Goal: Transaction & Acquisition: Purchase product/service

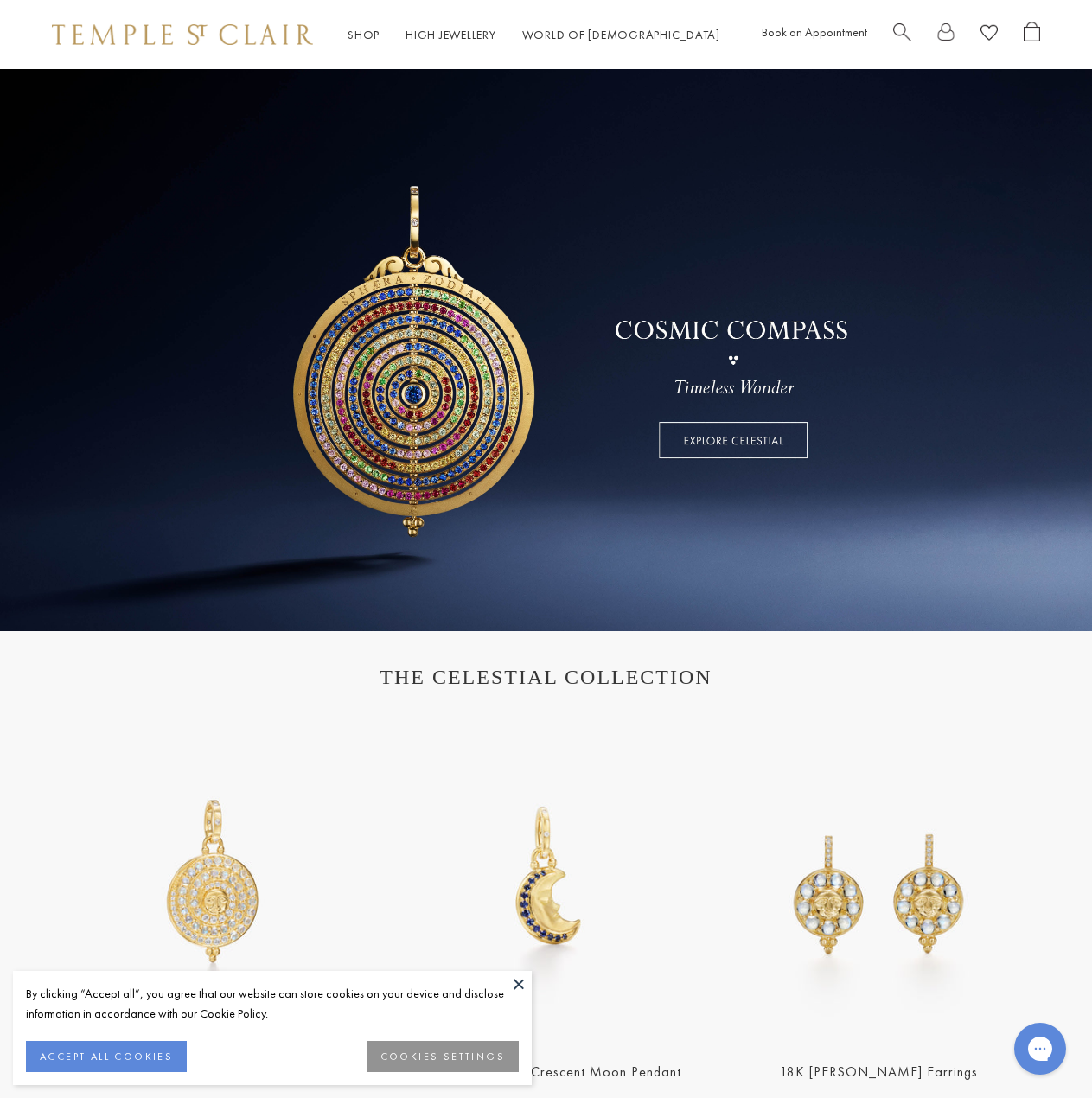
click at [903, 25] on span "Search" at bounding box center [902, 31] width 18 height 18
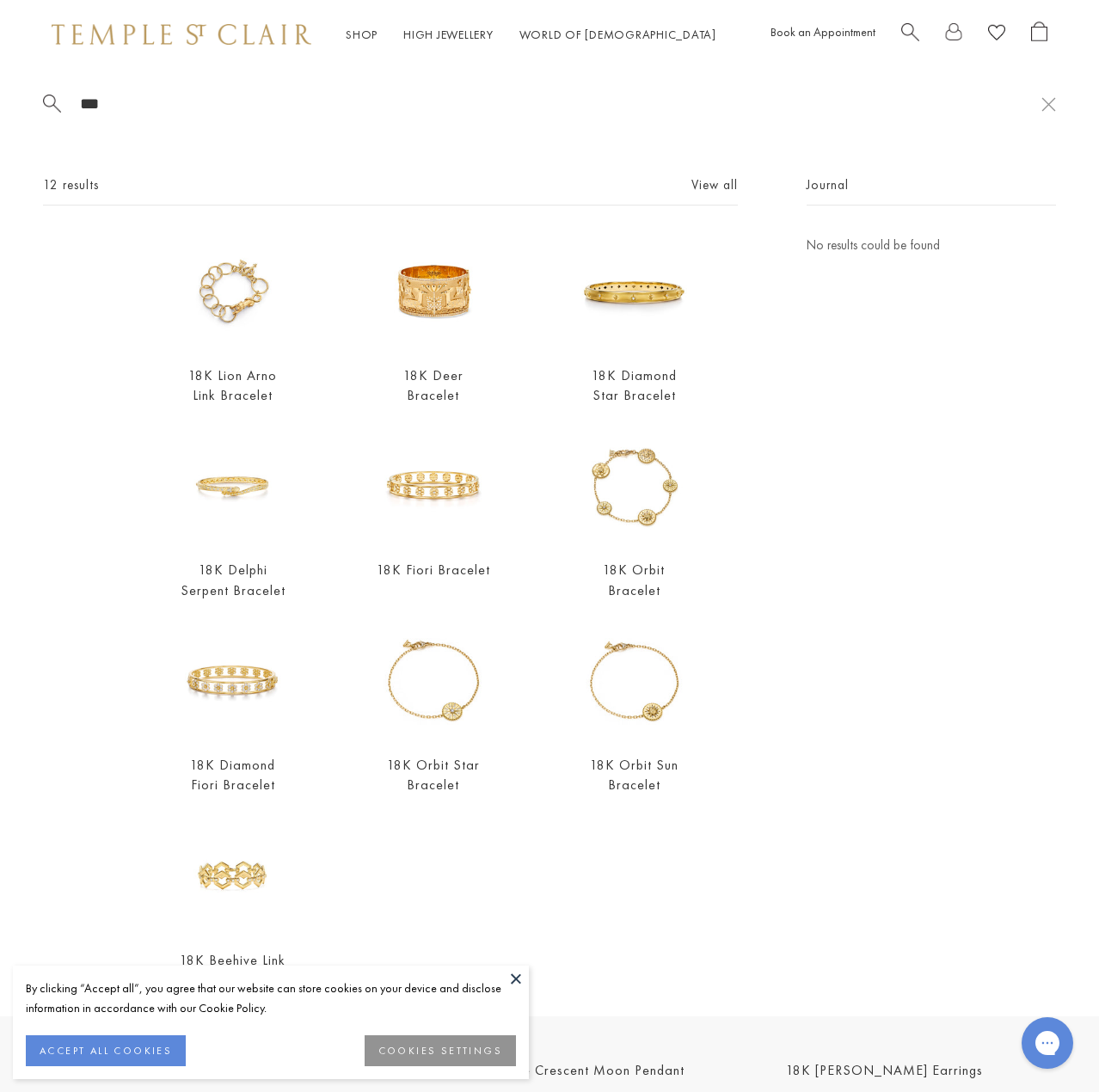
type input "****"
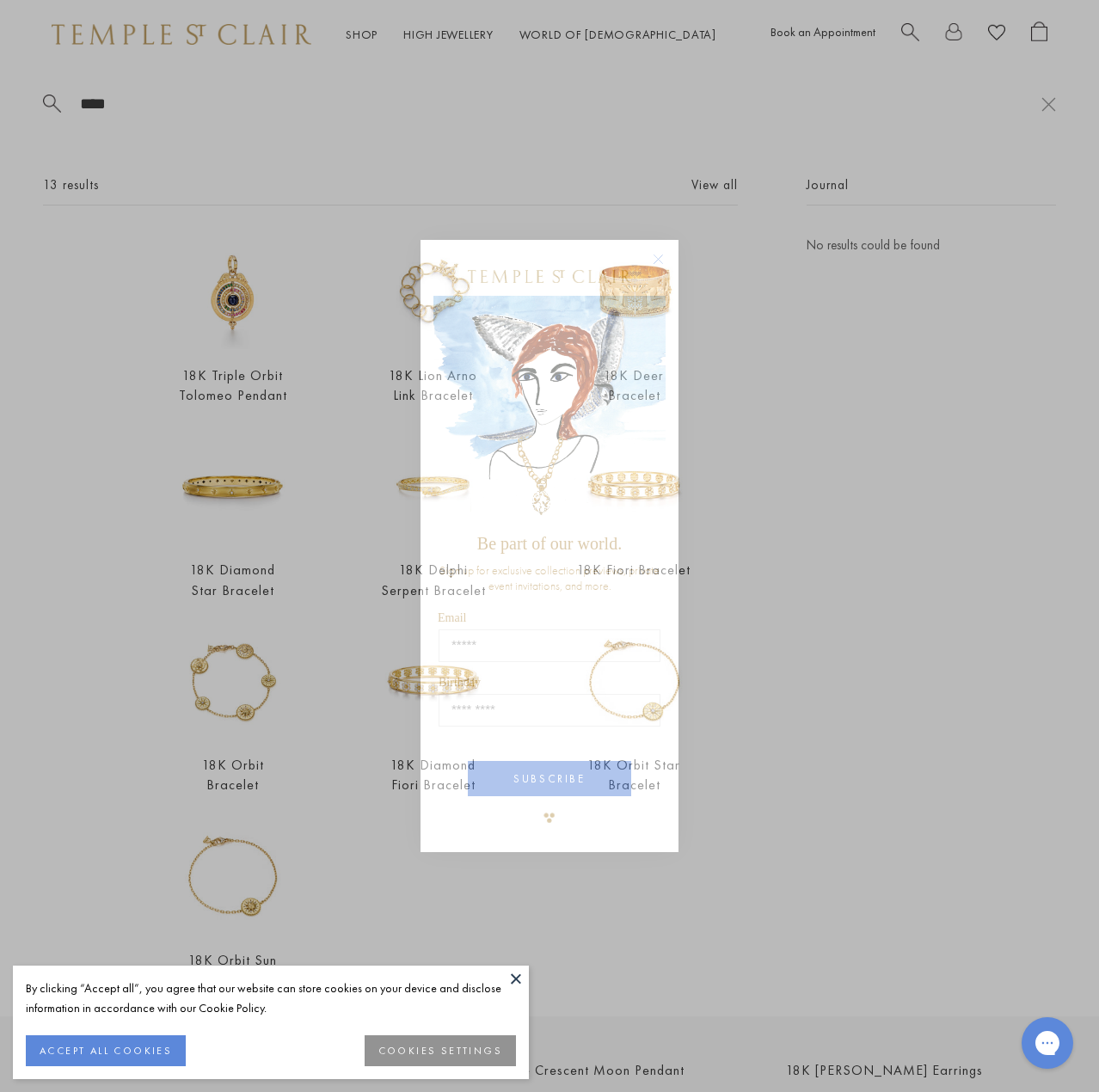
click at [656, 261] on circle "Close dialog" at bounding box center [659, 260] width 21 height 21
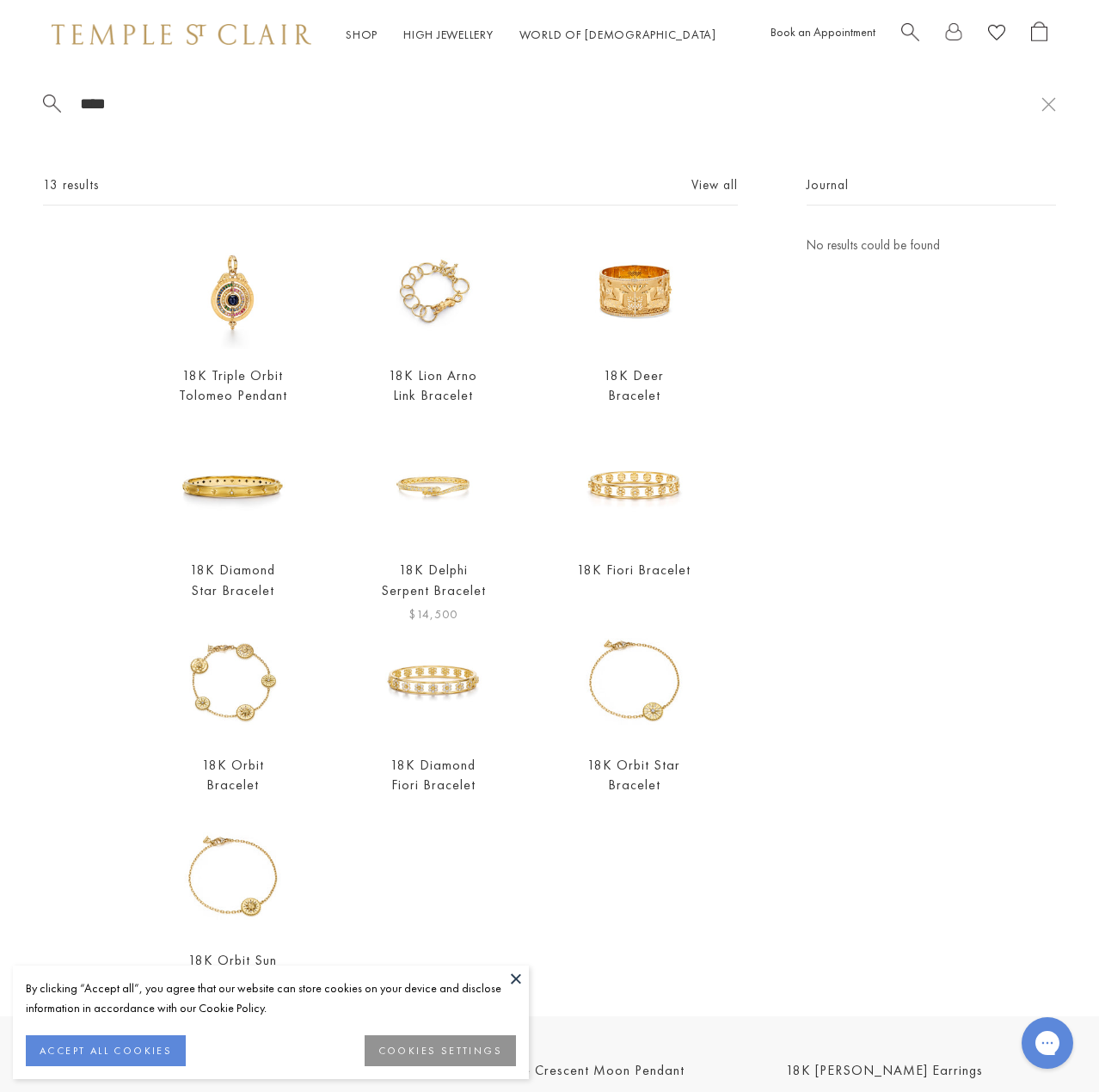
click at [428, 473] on img at bounding box center [433, 486] width 115 height 115
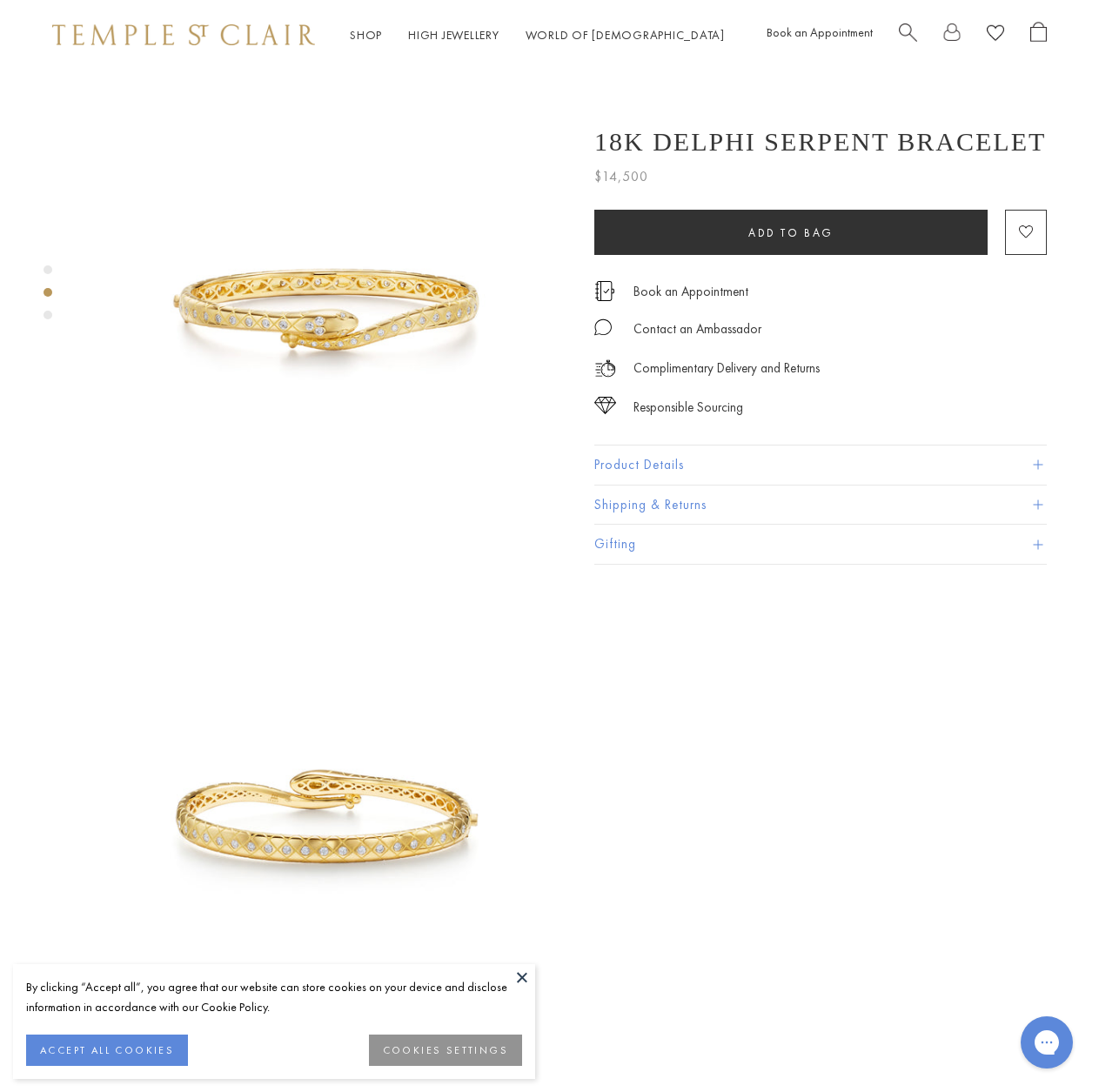
click at [339, 306] on img at bounding box center [328, 310] width 481 height 481
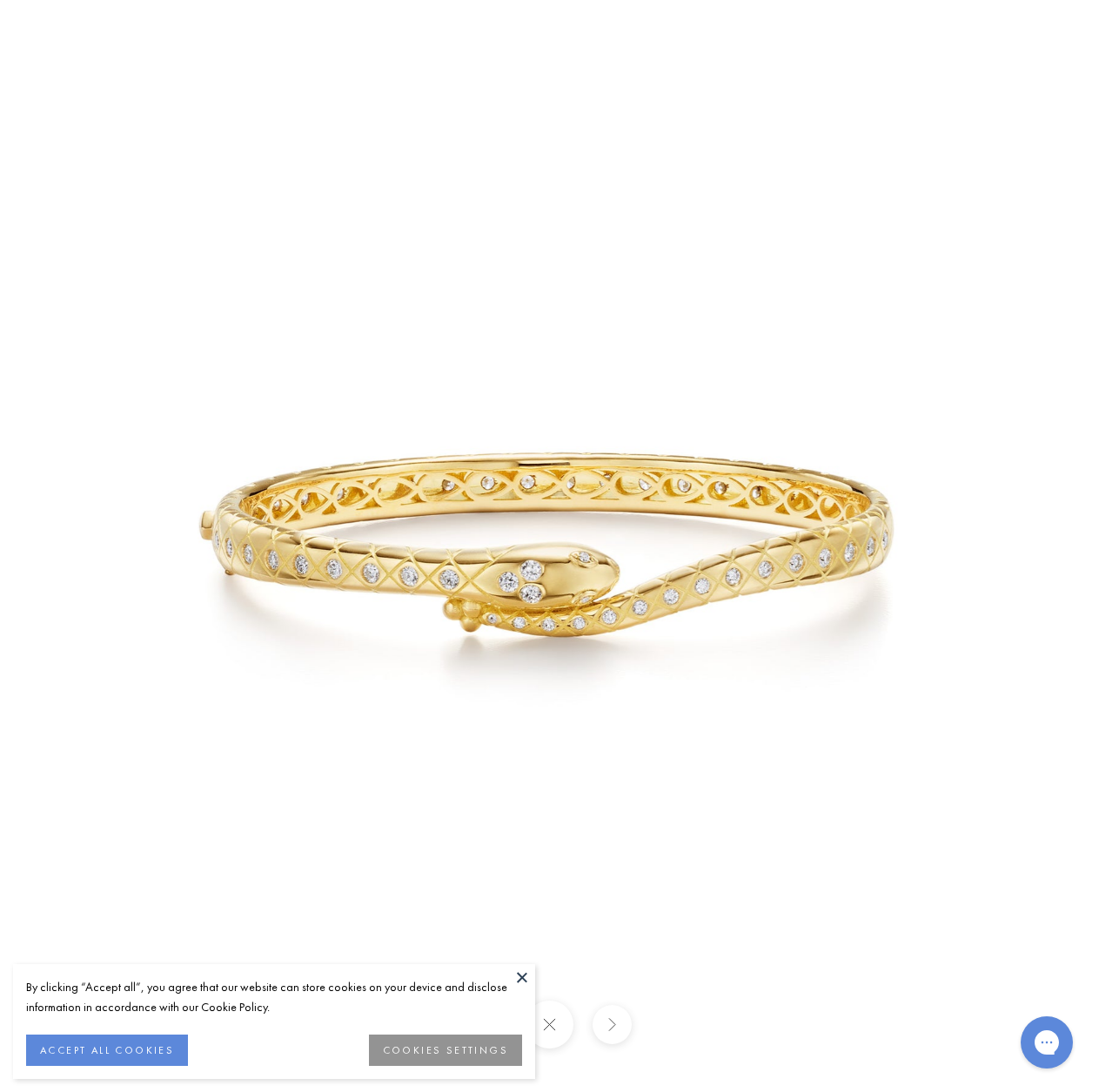
click at [521, 978] on button at bounding box center [522, 978] width 26 height 26
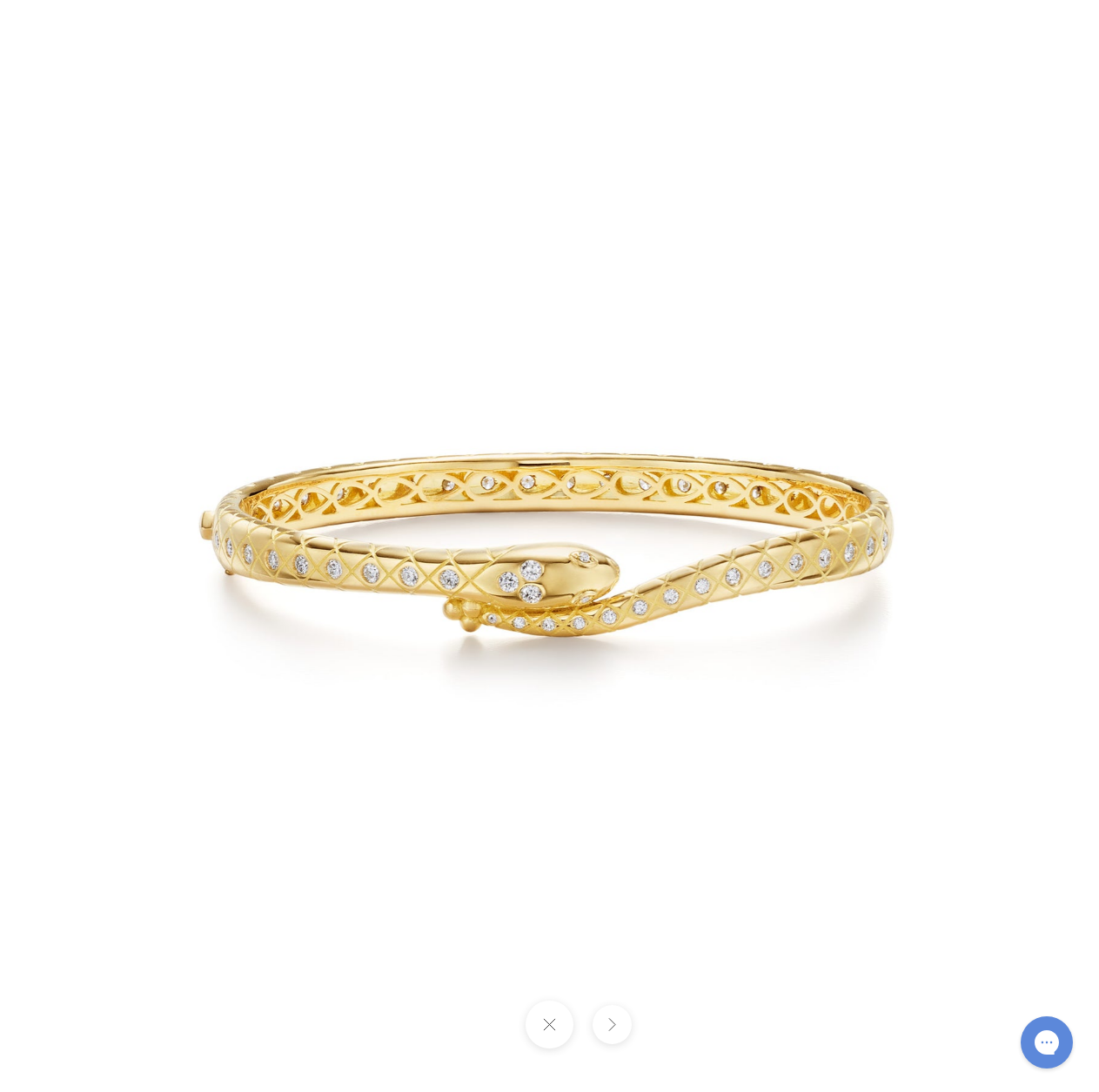
click at [615, 1022] on button at bounding box center [612, 1024] width 40 height 40
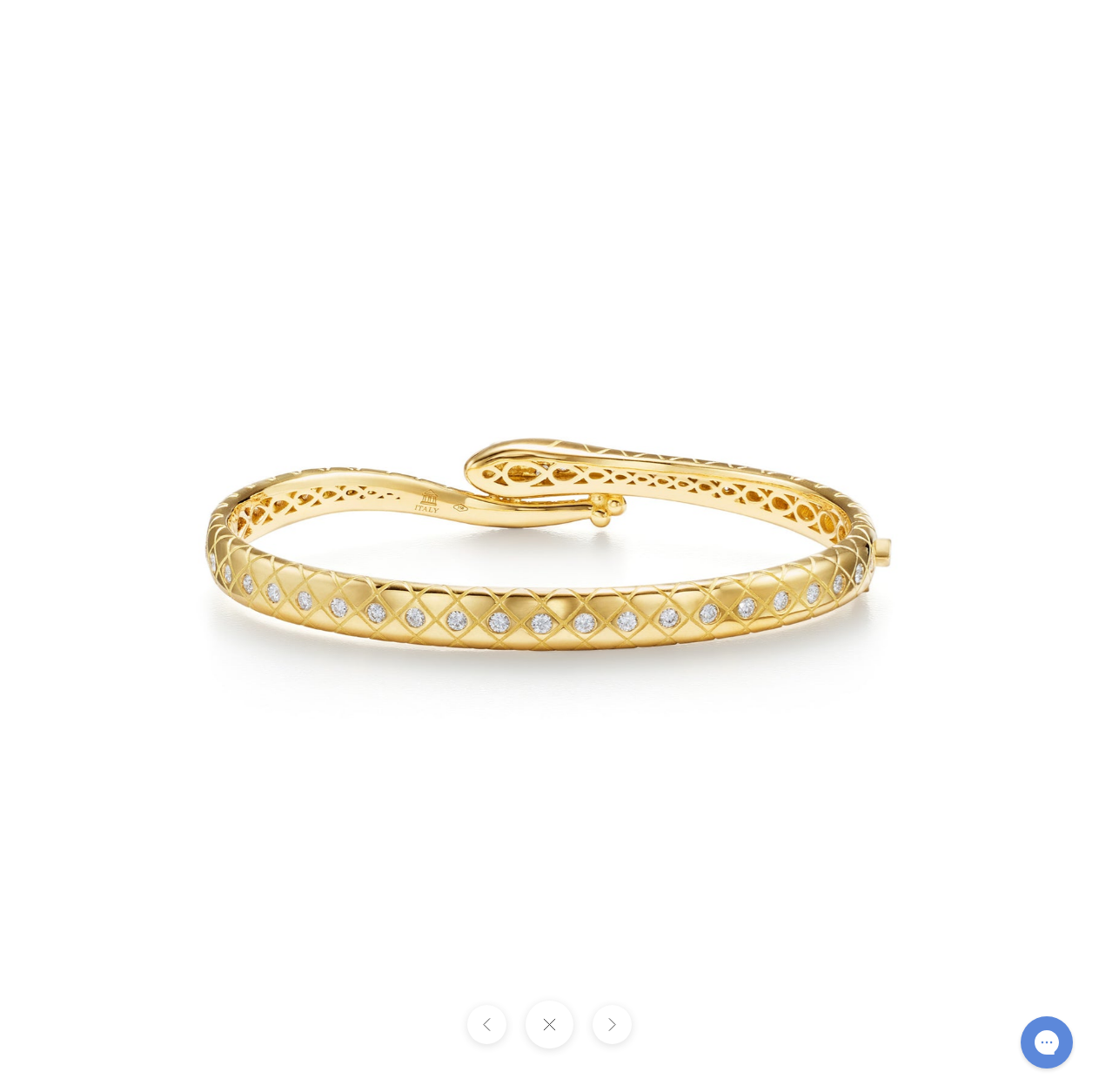
click at [552, 1028] on button at bounding box center [549, 1024] width 47 height 47
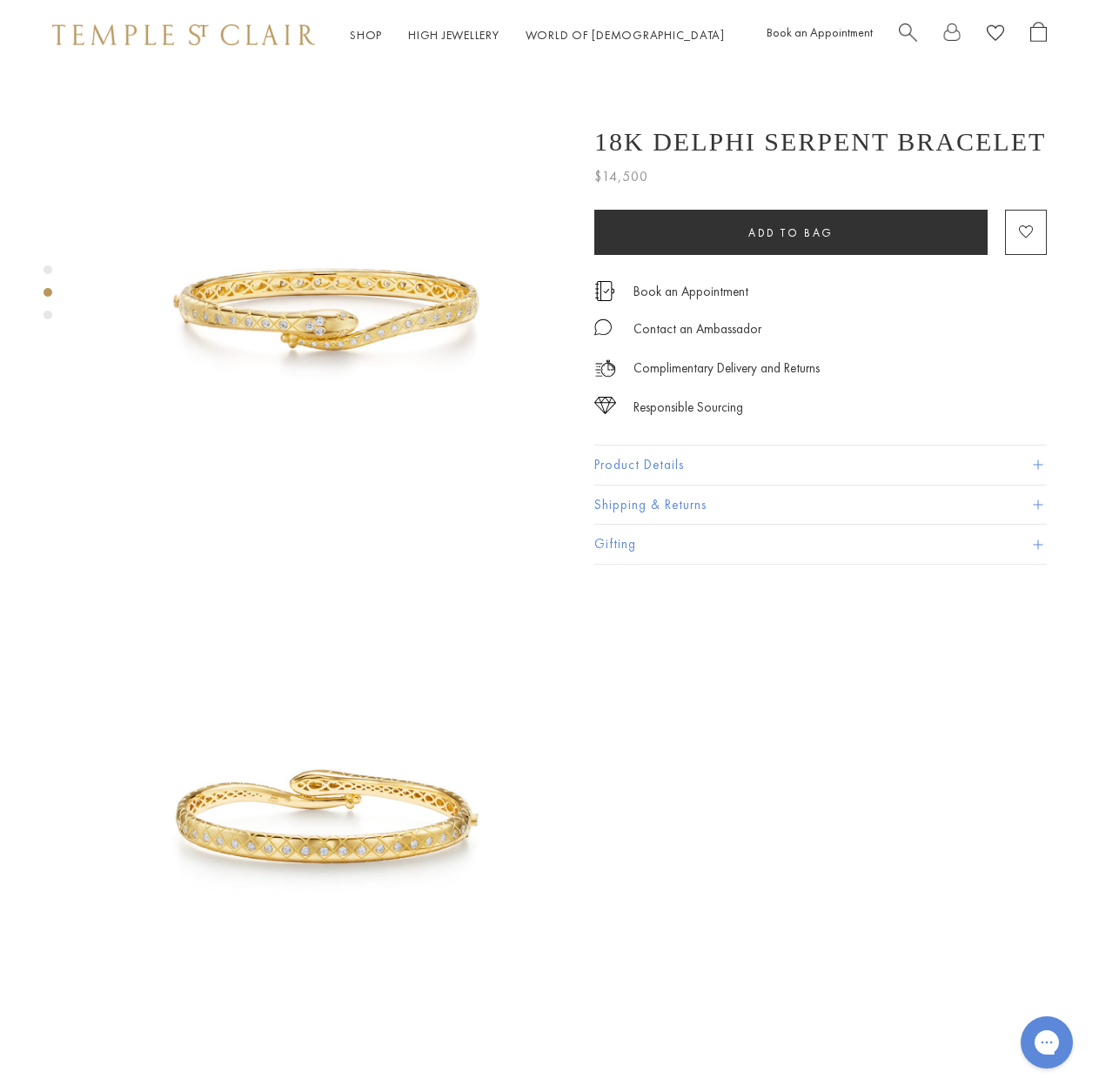
click at [1028, 457] on button "Product Details" at bounding box center [821, 465] width 452 height 40
